Goal: Task Accomplishment & Management: Manage account settings

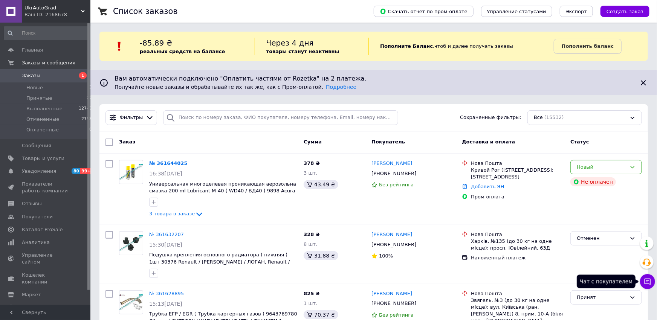
click at [645, 280] on icon at bounding box center [648, 282] width 6 height 6
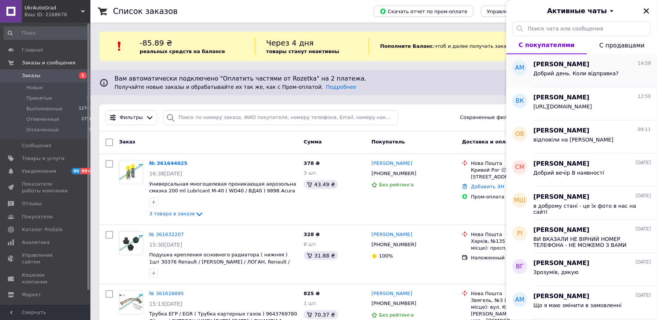
click at [571, 77] on div "Добрий день. Коли відправка?" at bounding box center [575, 75] width 85 height 11
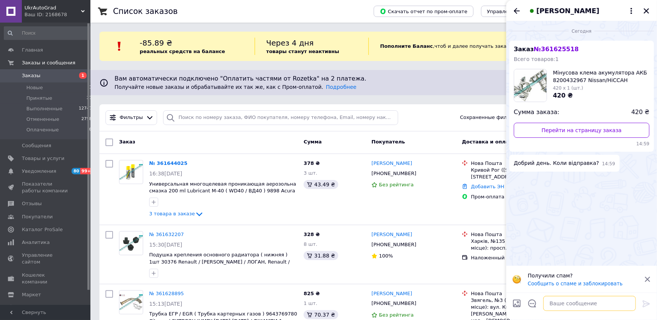
click at [558, 305] on textarea at bounding box center [589, 303] width 93 height 15
type textarea "L"
click at [570, 304] on textarea "Добрий день. сьогодні." at bounding box center [582, 303] width 108 height 15
type textarea "Добрий день. Сьогодні."
click at [644, 302] on icon at bounding box center [646, 304] width 7 height 7
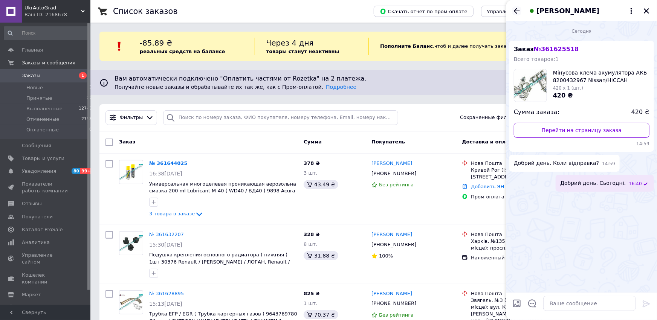
click at [513, 10] on icon "Назад" at bounding box center [516, 10] width 9 height 9
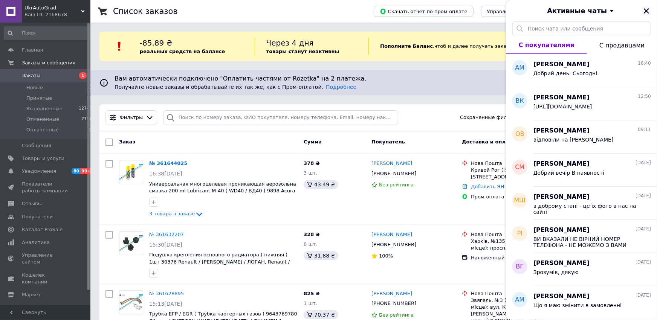
click at [648, 10] on icon "Закрыть" at bounding box center [646, 10] width 5 height 5
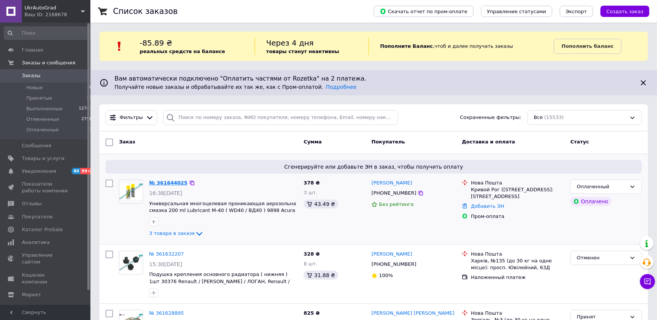
click at [168, 183] on link "№ 361644025" at bounding box center [168, 183] width 38 height 6
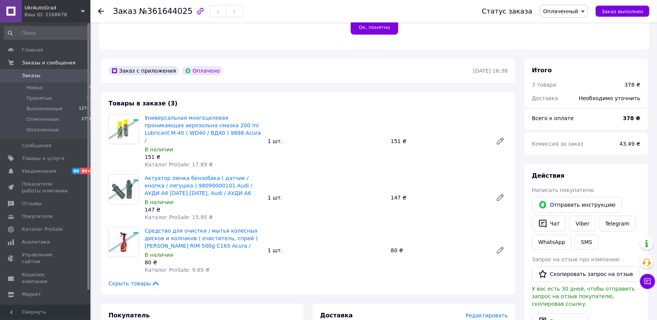
scroll to position [166, 0]
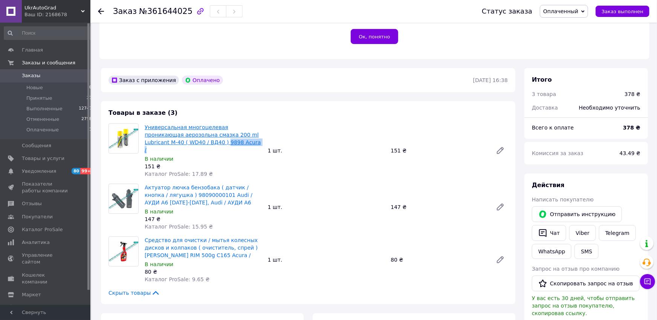
drag, startPoint x: 214, startPoint y: 136, endPoint x: 180, endPoint y: 138, distance: 34.0
copy link "9898 Acura /"
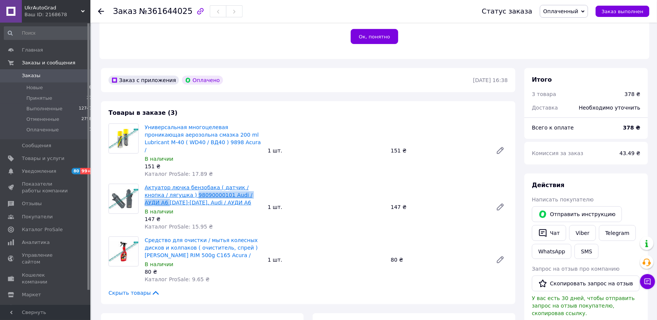
drag, startPoint x: 243, startPoint y: 180, endPoint x: 169, endPoint y: 183, distance: 73.9
copy link "98090000101 Audi / АУДИ A6"
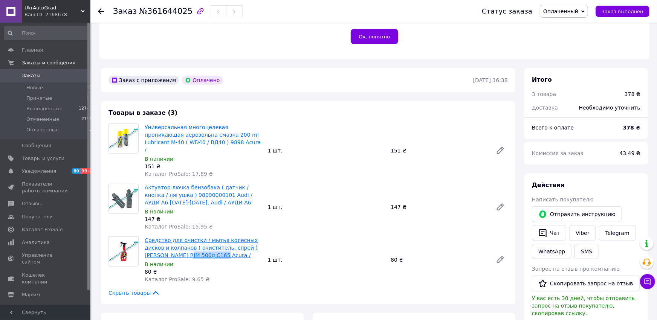
drag, startPoint x: 192, startPoint y: 240, endPoint x: 158, endPoint y: 243, distance: 34.8
copy link "C165 Acura /"
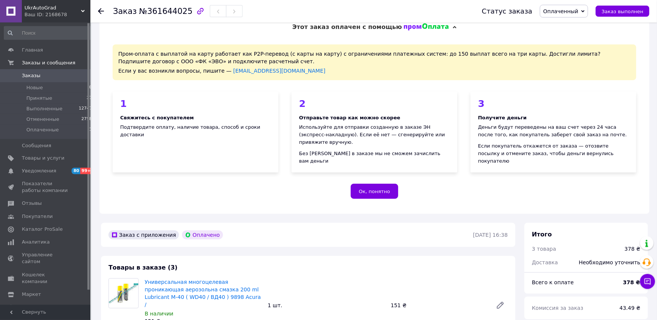
scroll to position [0, 0]
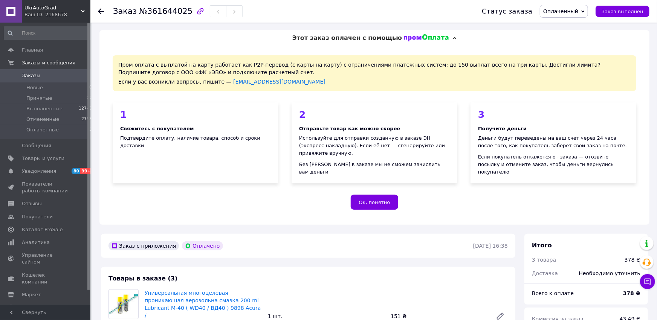
click at [588, 12] on span "Оплаченный" at bounding box center [564, 11] width 48 height 13
click at [571, 24] on li "Принят" at bounding box center [563, 26] width 47 height 11
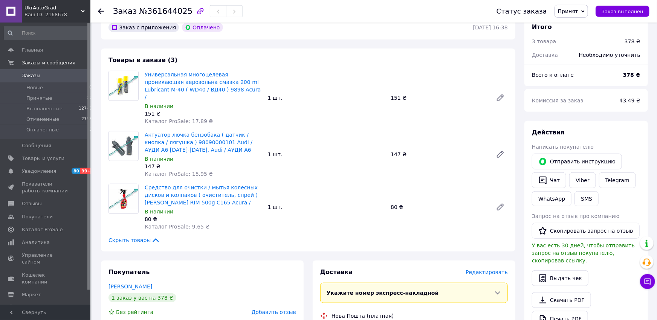
scroll to position [193, 0]
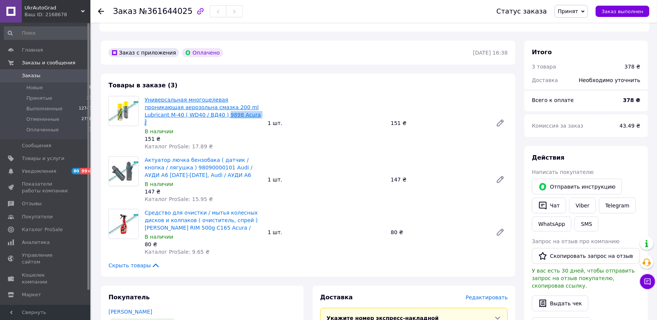
drag, startPoint x: 214, startPoint y: 108, endPoint x: 181, endPoint y: 110, distance: 32.8
copy link "9898 Acura /"
drag, startPoint x: 192, startPoint y: 214, endPoint x: 158, endPoint y: 218, distance: 33.8
click at [158, 218] on div "Средство для очистки / мытья колесных дисков и колпаков ( очиститель, спрей ) C…" at bounding box center [203, 233] width 123 height 50
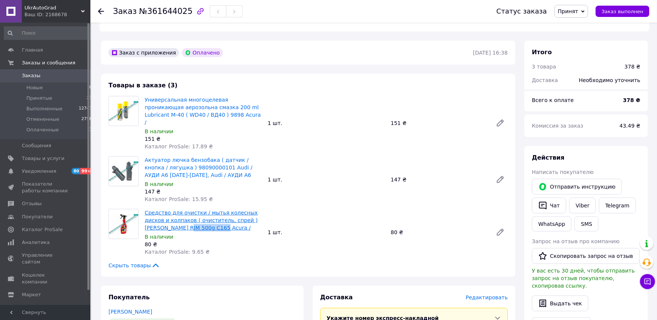
drag, startPoint x: 189, startPoint y: 211, endPoint x: 159, endPoint y: 215, distance: 31.1
copy link "C165 Acura /"
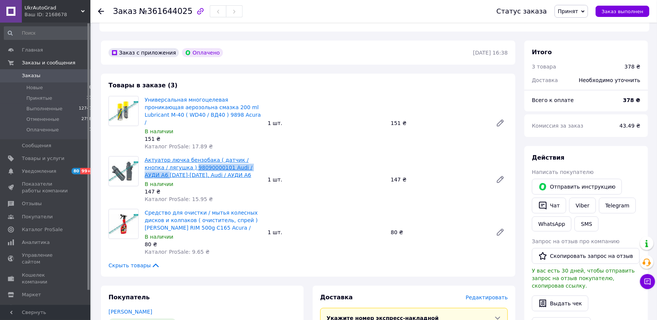
drag, startPoint x: 244, startPoint y: 154, endPoint x: 170, endPoint y: 156, distance: 74.6
copy link "98090000101 Audi / АУДИ A6"
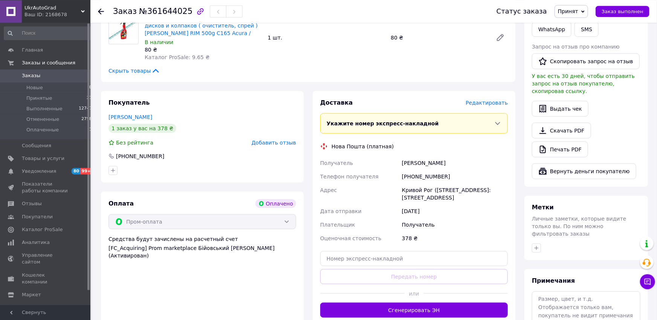
scroll to position [414, 0]
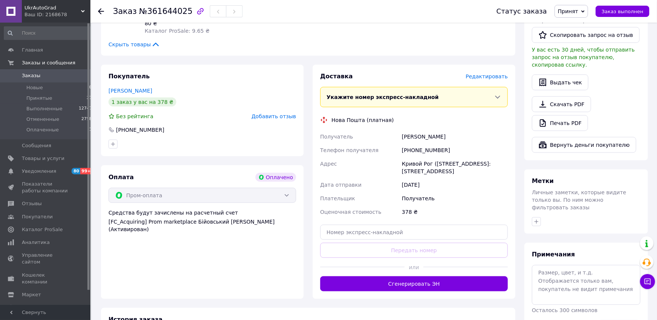
drag, startPoint x: 403, startPoint y: 124, endPoint x: 447, endPoint y: 127, distance: 43.9
click at [447, 130] on div "Мовчанюк Віталій" at bounding box center [454, 137] width 109 height 14
copy div "Мовчанюк Віталій"
drag, startPoint x: 443, startPoint y: 136, endPoint x: 411, endPoint y: 133, distance: 32.1
click at [411, 144] on div "+380965063426" at bounding box center [454, 151] width 109 height 14
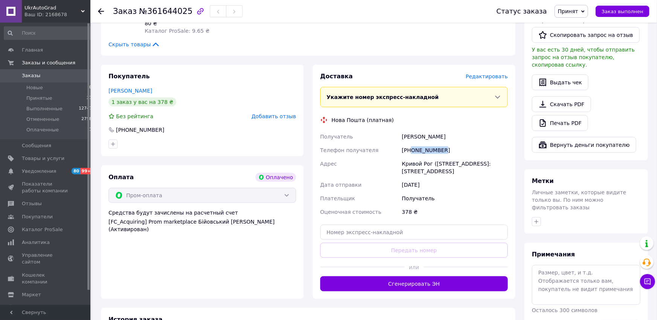
copy div "0965063426"
click at [33, 76] on span "Заказы" at bounding box center [31, 75] width 18 height 7
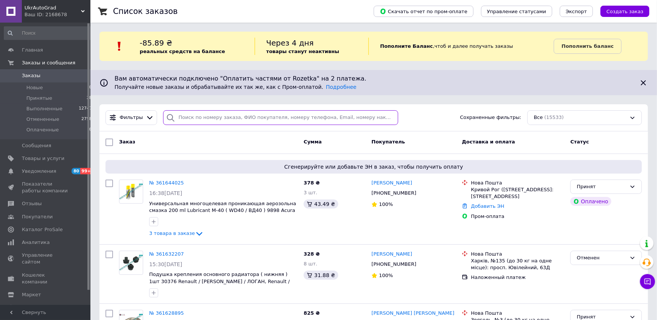
click at [249, 119] on input "search" at bounding box center [280, 117] width 235 height 15
paste input "380687880299"
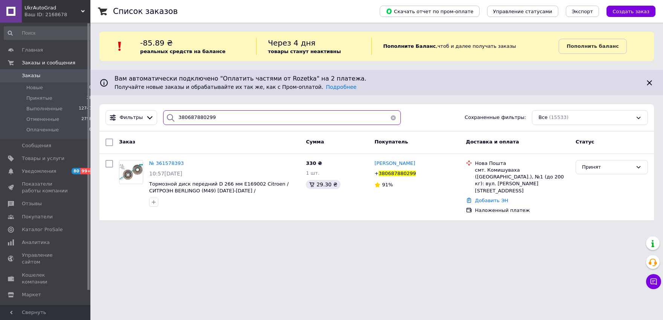
type input "380687880299"
click at [495, 196] on div "Добавить ЭН" at bounding box center [523, 201] width 98 height 10
click at [493, 198] on link "Добавить ЭН" at bounding box center [491, 201] width 33 height 6
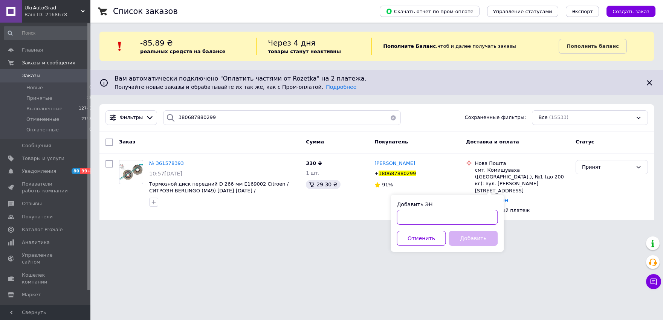
click at [445, 217] on input "Добавить ЭН" at bounding box center [447, 217] width 101 height 15
paste input "20451247374353"
type input "20451247374353"
click at [466, 233] on button "Добавить" at bounding box center [473, 238] width 49 height 15
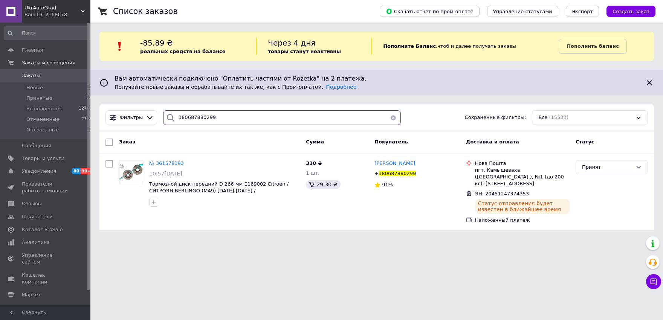
click at [225, 122] on input "380687880299" at bounding box center [282, 117] width 238 height 15
paste input "990566623"
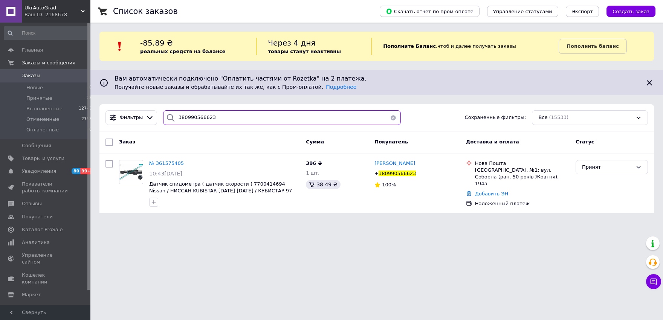
type input "380990566623"
click at [491, 191] on link "Добавить ЭН" at bounding box center [491, 194] width 33 height 6
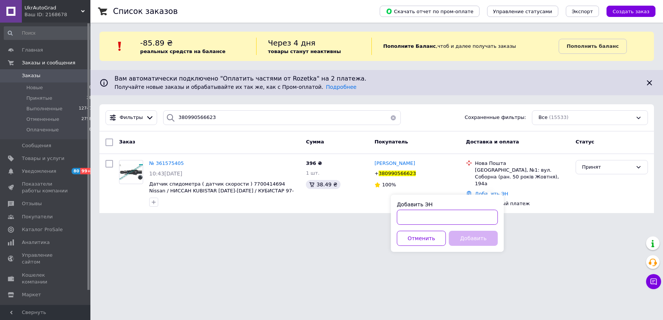
click at [473, 214] on input "Добавить ЭН" at bounding box center [447, 217] width 101 height 15
paste input "20451247380815"
type input "20451247380815"
click at [478, 239] on button "Добавить" at bounding box center [473, 238] width 49 height 15
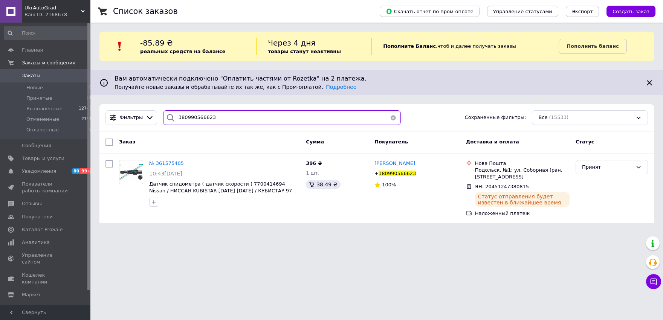
click at [215, 118] on input "380990566623" at bounding box center [282, 117] width 238 height 15
paste input "507394399"
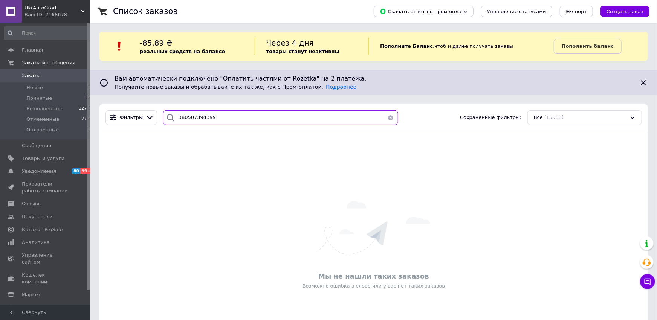
click at [252, 111] on input "380507394399" at bounding box center [280, 117] width 235 height 15
paste input "930880400"
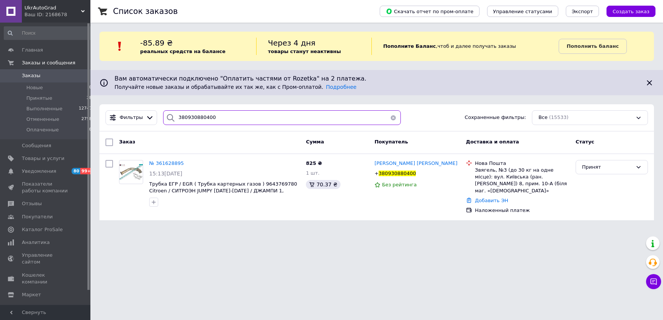
type input "380930880400"
click at [493, 198] on link "Добавить ЭН" at bounding box center [491, 201] width 33 height 6
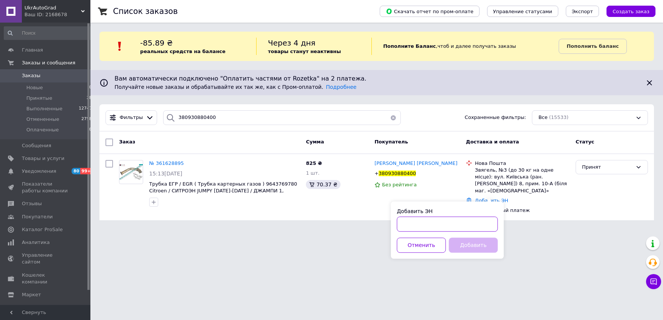
click at [443, 223] on input "Добавить ЭН" at bounding box center [447, 224] width 101 height 15
paste input "20451247384717"
type input "20451247384717"
click at [480, 248] on button "Добавить" at bounding box center [473, 245] width 49 height 15
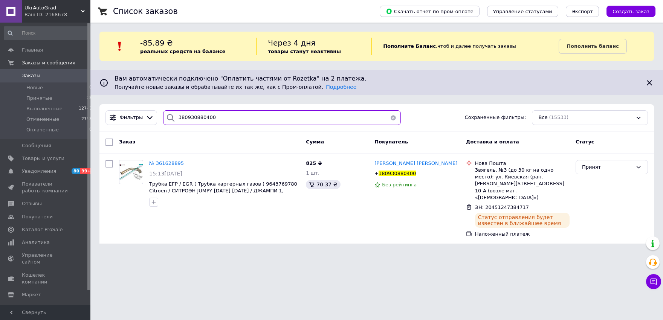
click at [247, 116] on input "380930880400" at bounding box center [282, 117] width 238 height 15
paste input "79131012"
type input "380979131012"
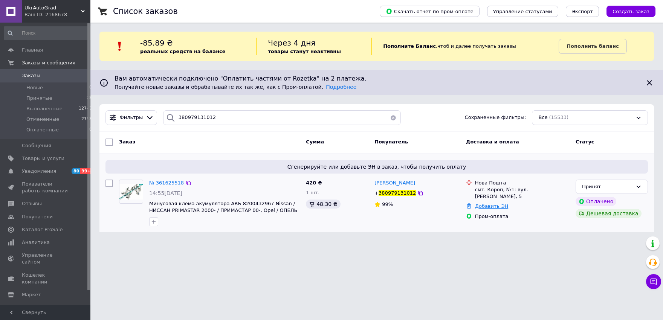
click at [482, 203] on link "Добавить ЭН" at bounding box center [491, 206] width 33 height 6
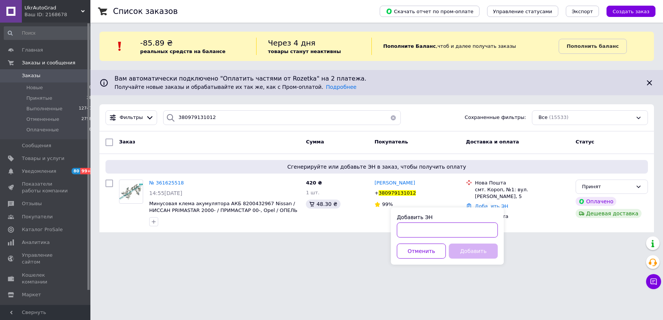
click at [454, 233] on input "Добавить ЭН" at bounding box center [447, 230] width 101 height 15
paste input "20451247386431"
type input "20451247386431"
click at [466, 250] on button "Добавить" at bounding box center [473, 251] width 49 height 15
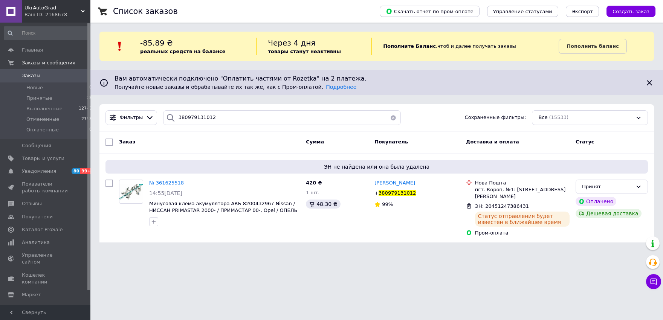
click at [29, 78] on span "Заказы" at bounding box center [31, 75] width 18 height 7
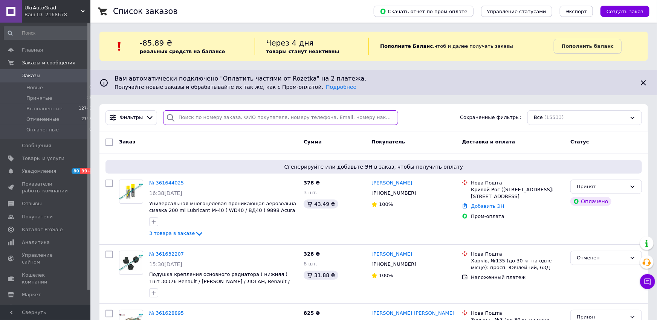
click at [210, 118] on input "search" at bounding box center [280, 117] width 235 height 15
paste input "380990096941"
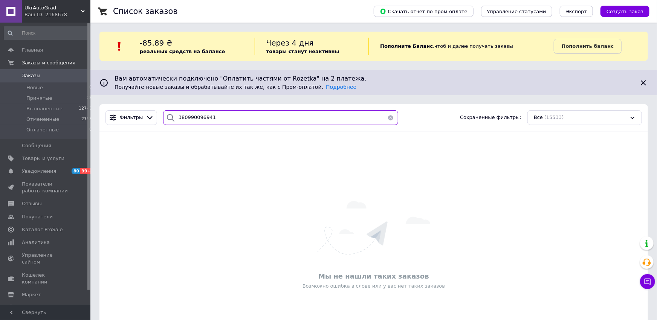
click at [246, 118] on input "380990096941" at bounding box center [280, 117] width 235 height 15
paste input "67003432"
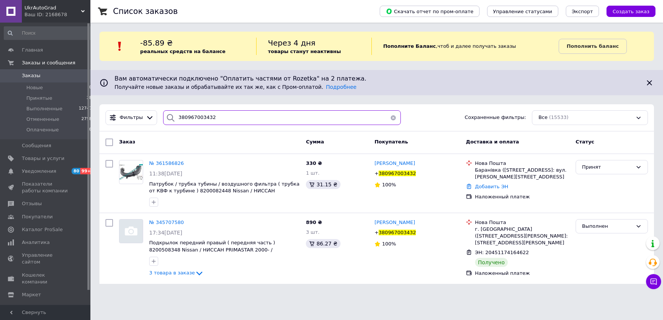
type input "380967003432"
click at [487, 189] on link "Добавить ЭН" at bounding box center [491, 187] width 33 height 6
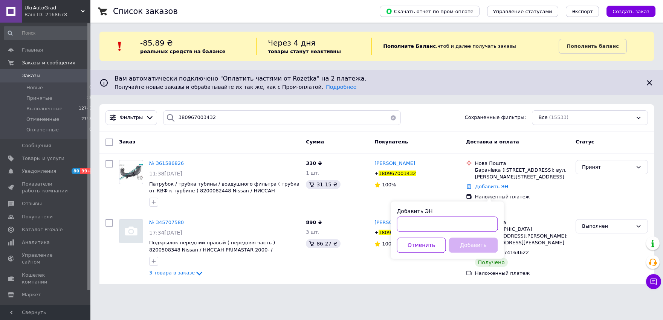
click at [472, 223] on input "Добавить ЭН" at bounding box center [447, 224] width 101 height 15
paste input "20451247398393"
type input "20451247398393"
click at [467, 245] on button "Добавить" at bounding box center [473, 245] width 49 height 15
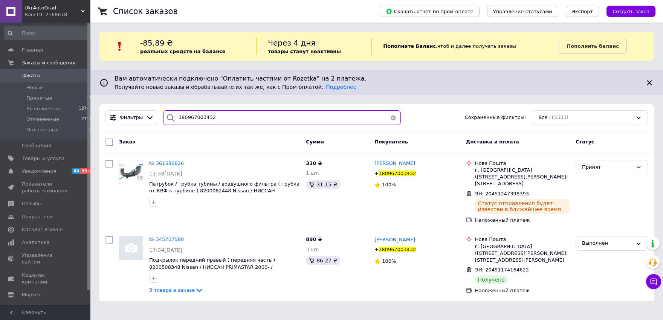
click at [242, 115] on input "380967003432" at bounding box center [282, 117] width 238 height 15
paste input "84609517"
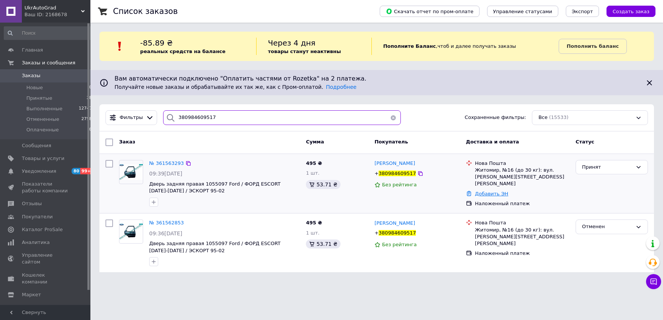
type input "380984609517"
click at [489, 191] on link "Добавить ЭН" at bounding box center [491, 194] width 33 height 6
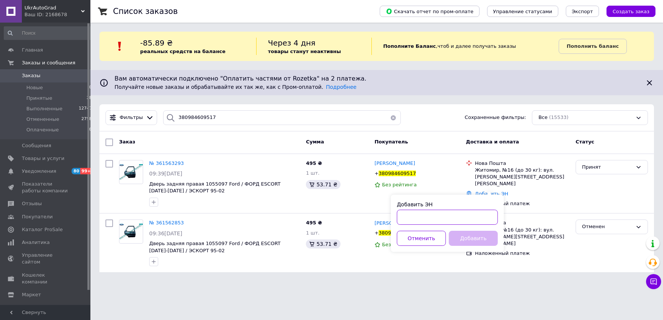
click at [448, 213] on input "Добавить ЭН" at bounding box center [447, 217] width 101 height 15
paste input "20451247412743"
type input "20451247412743"
click at [467, 234] on button "Добавить" at bounding box center [473, 238] width 49 height 15
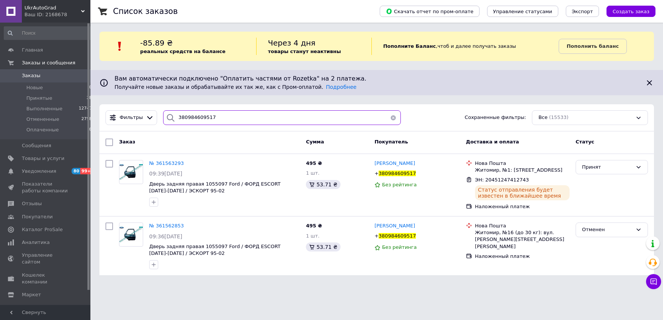
click at [308, 116] on input "380984609517" at bounding box center [282, 117] width 238 height 15
paste input "90332179"
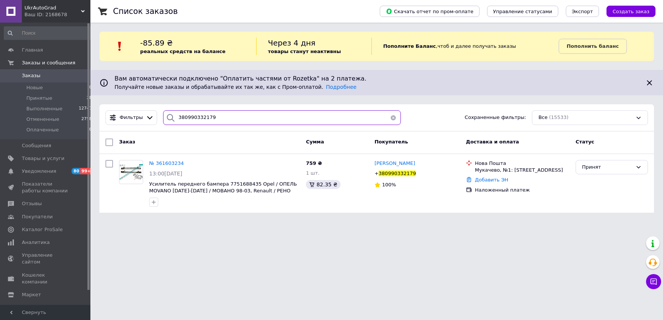
type input "380990332179"
click at [494, 180] on link "Добавить ЭН" at bounding box center [491, 180] width 33 height 6
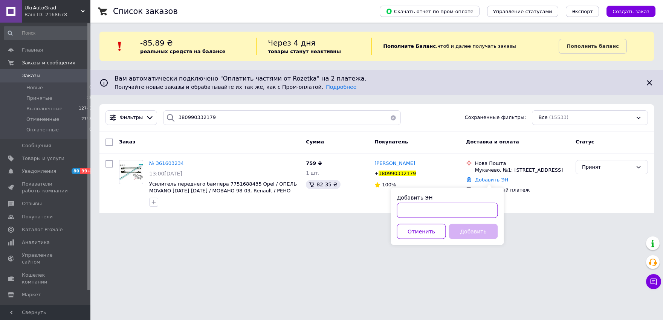
click at [472, 208] on input "Добавить ЭН" at bounding box center [447, 210] width 101 height 15
paste input "20451247421741"
type input "20451247421741"
click at [466, 233] on button "Добавить" at bounding box center [473, 231] width 49 height 15
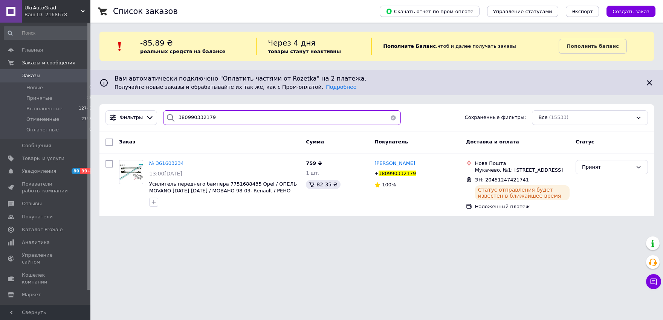
click at [288, 118] on input "380990332179" at bounding box center [282, 117] width 238 height 15
paste input "65063426"
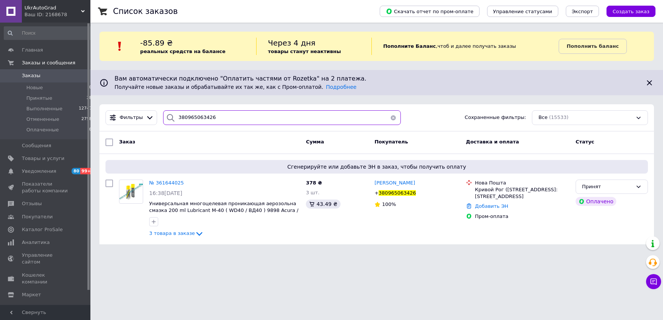
type input "380965063426"
click at [490, 209] on link "Добавить ЭН" at bounding box center [491, 206] width 33 height 6
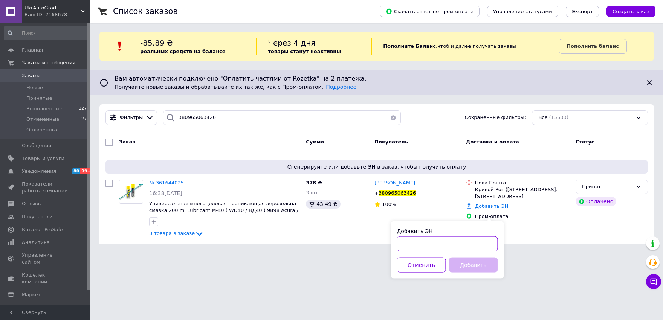
click at [469, 241] on input "Добавить ЭН" at bounding box center [447, 244] width 101 height 15
paste input "20451247423544"
type input "20451247423544"
click at [475, 263] on button "Добавить" at bounding box center [473, 265] width 49 height 15
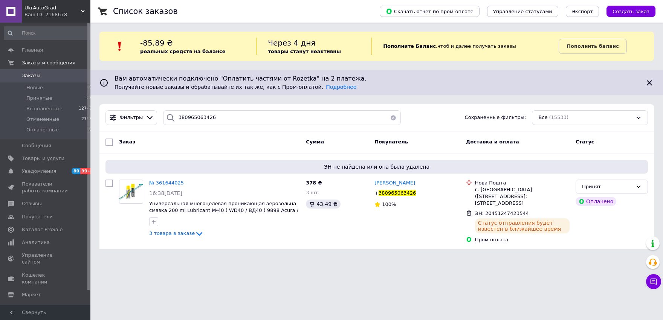
click at [388, 116] on button "button" at bounding box center [393, 117] width 15 height 15
